Goal: Information Seeking & Learning: Learn about a topic

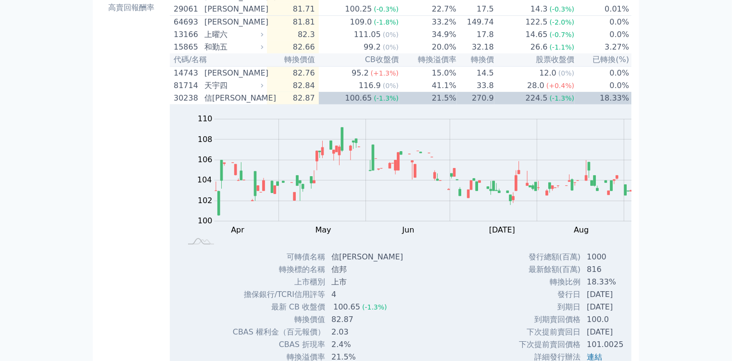
scroll to position [192, 0]
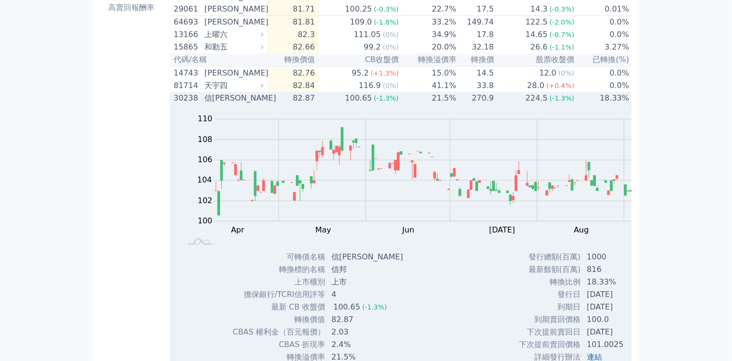
click at [374, 102] on span "(-1.3%)" at bounding box center [386, 98] width 25 height 8
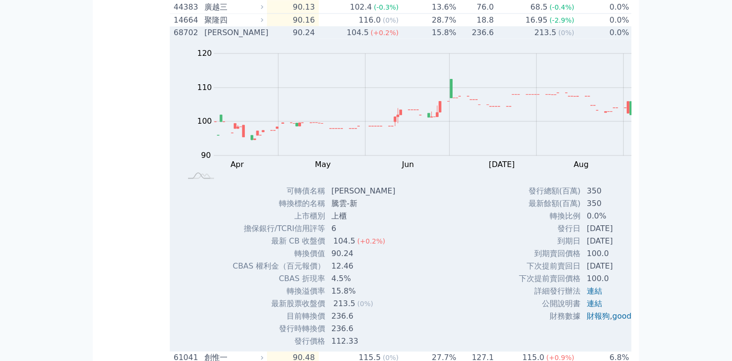
scroll to position [768, 0]
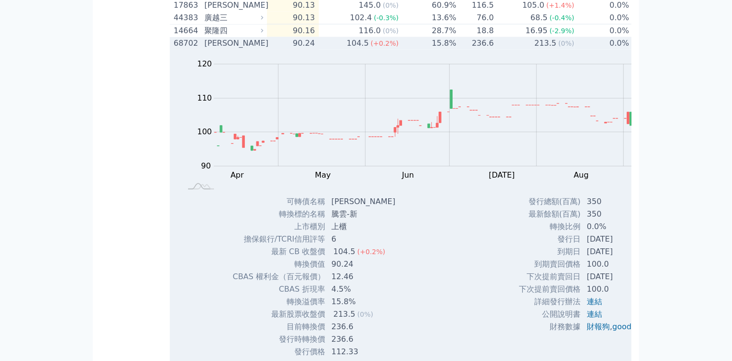
click at [345, 49] on div "104.5" at bounding box center [358, 44] width 26 height 12
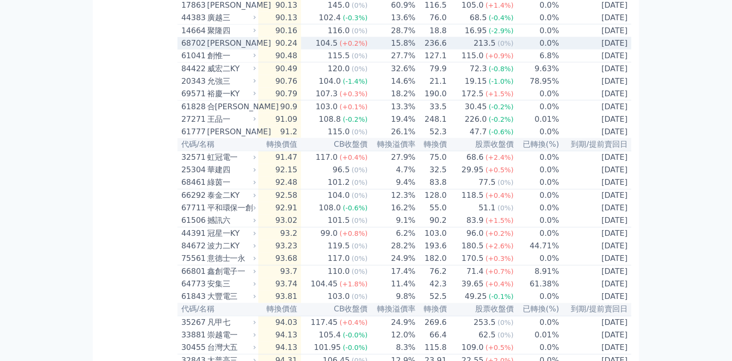
click at [314, 49] on div "104.5" at bounding box center [327, 44] width 26 height 12
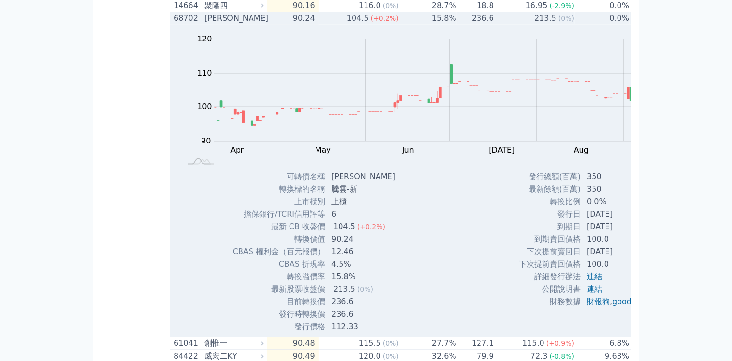
scroll to position [806, 0]
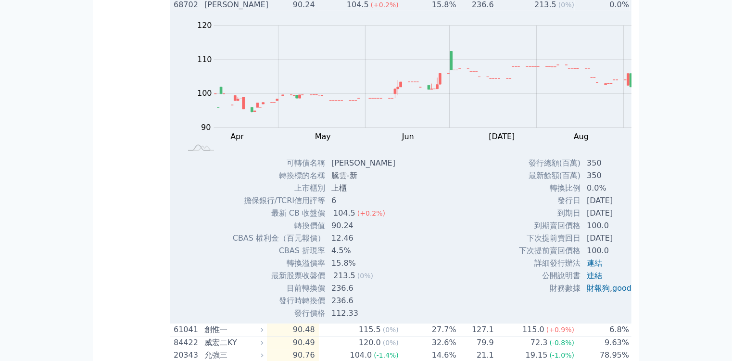
click at [371, 9] on span "(+0.2%)" at bounding box center [385, 5] width 28 height 8
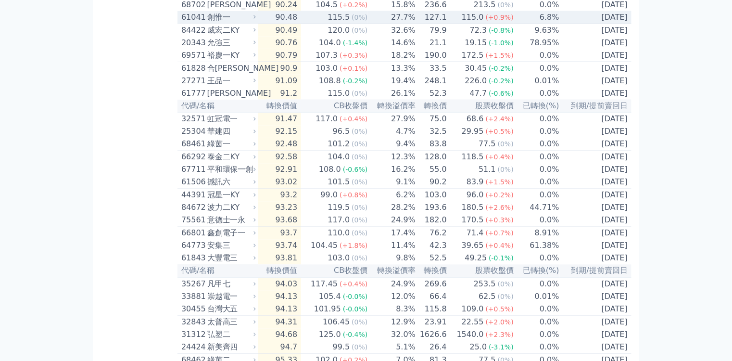
click at [258, 24] on td "90.48" at bounding box center [279, 17] width 43 height 13
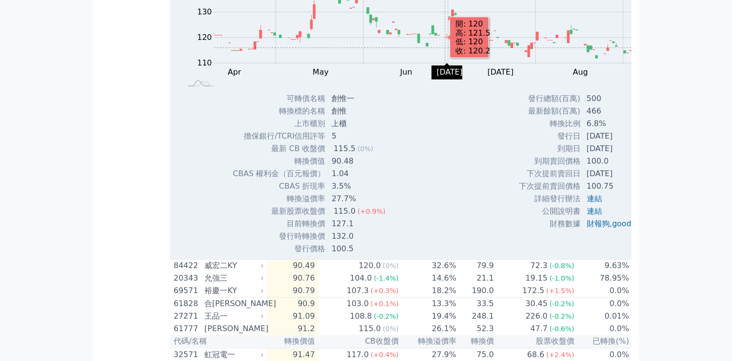
scroll to position [883, 0]
